Goal: Book appointment/travel/reservation

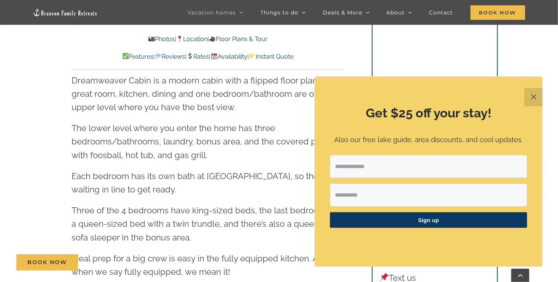
scroll to position [933, 0]
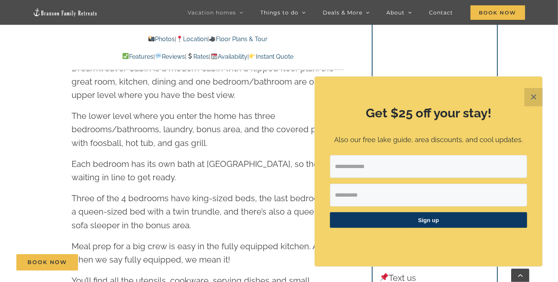
click at [532, 93] on button "✕" at bounding box center [534, 97] width 18 height 18
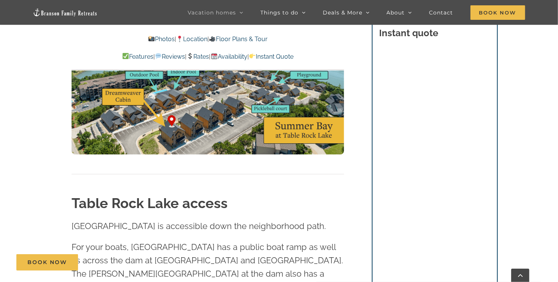
scroll to position [2014, 0]
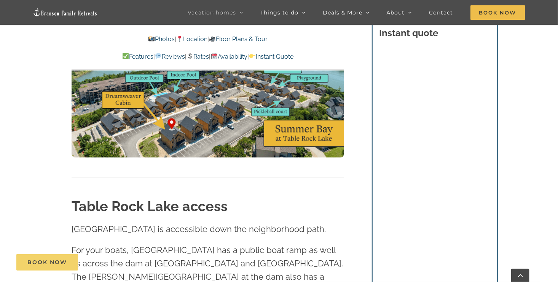
click at [65, 266] on link "Book Now" at bounding box center [47, 262] width 62 height 16
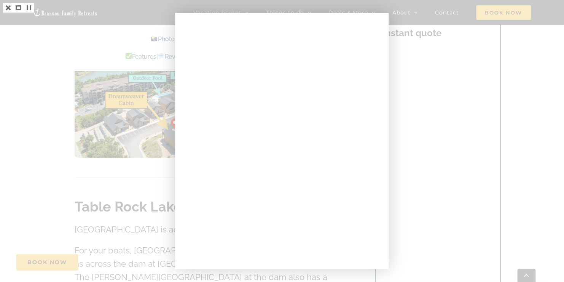
click at [485, 123] on div at bounding box center [282, 141] width 564 height 282
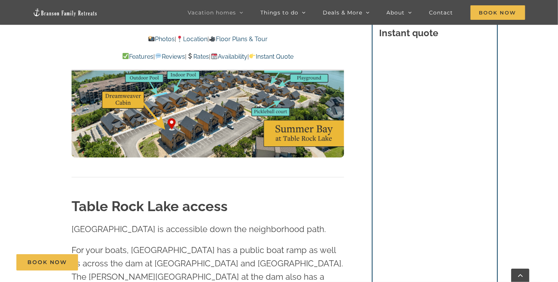
click at [198, 58] on link "Rates" at bounding box center [198, 56] width 22 height 7
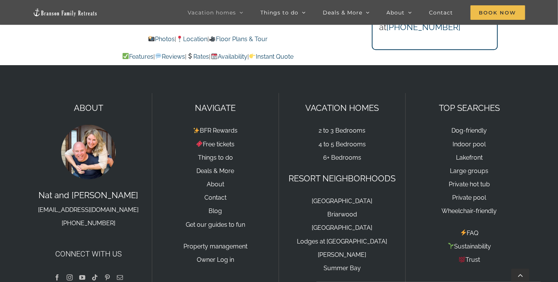
scroll to position [5237, 0]
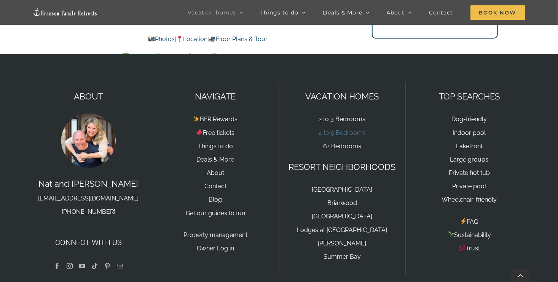
click at [356, 129] on link "4 to 5 Bedrooms" at bounding box center [342, 132] width 47 height 7
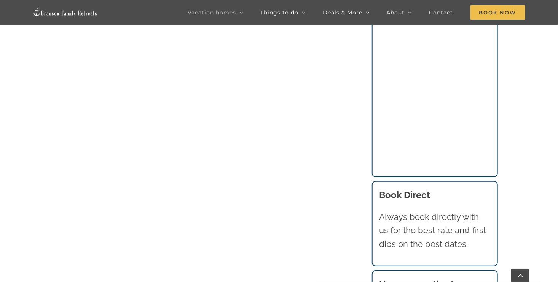
scroll to position [632, 0]
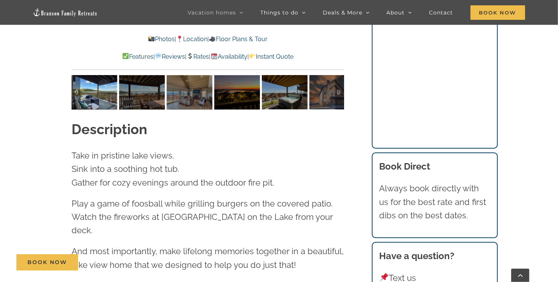
scroll to position [718, 0]
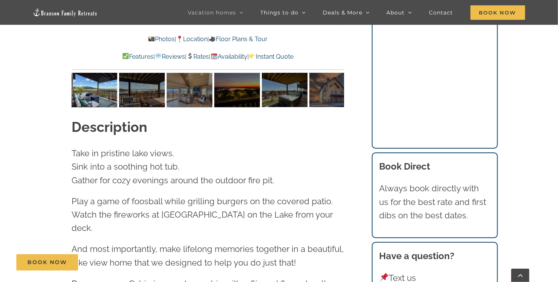
click at [252, 45] on div "Photos | Location | Floor Plans & Tour Features | Reviews | Rates | Availabilit…" at bounding box center [208, 47] width 273 height 27
click at [259, 43] on p "Photos | Location | Floor Plans & Tour" at bounding box center [208, 39] width 273 height 10
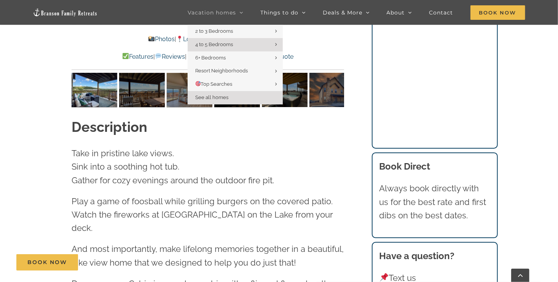
click at [235, 101] on link "See all homes" at bounding box center [235, 97] width 95 height 13
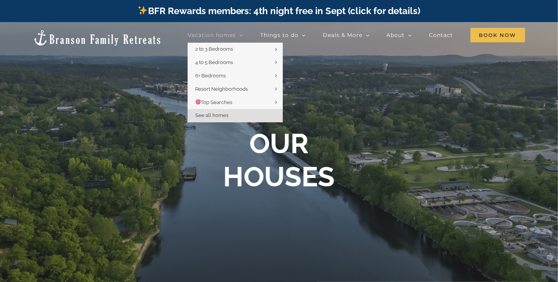
click at [239, 35] on link "Vacation homes" at bounding box center [216, 34] width 56 height 15
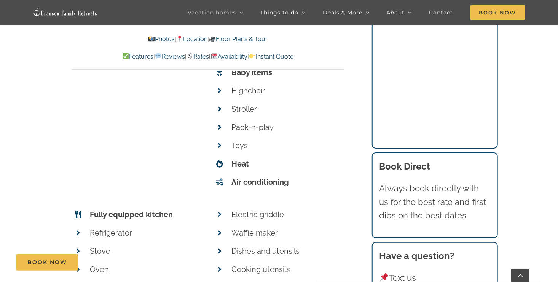
scroll to position [3126, 0]
